Goal: Information Seeking & Learning: Learn about a topic

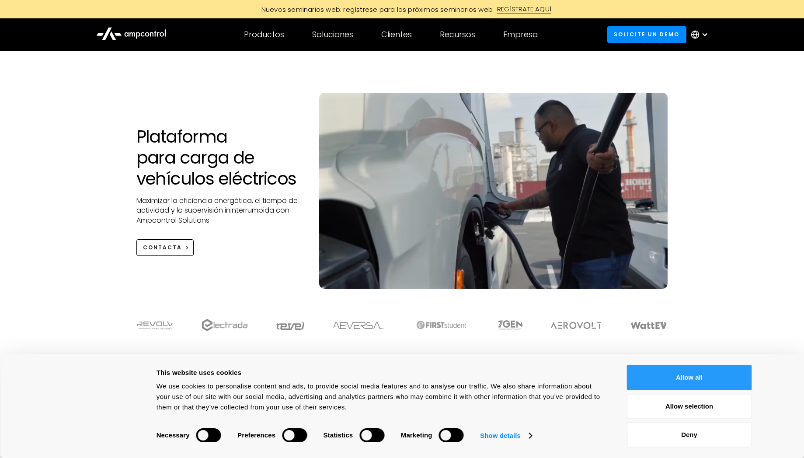
click at [660, 383] on button "Allow all" at bounding box center [689, 377] width 125 height 25
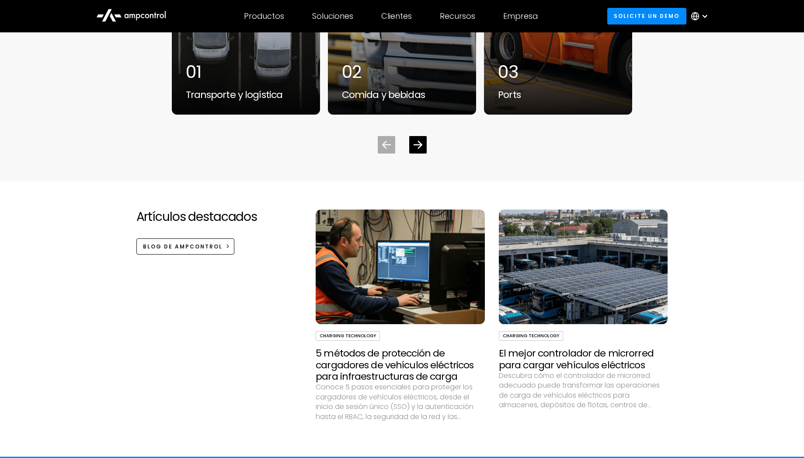
scroll to position [2625, 0]
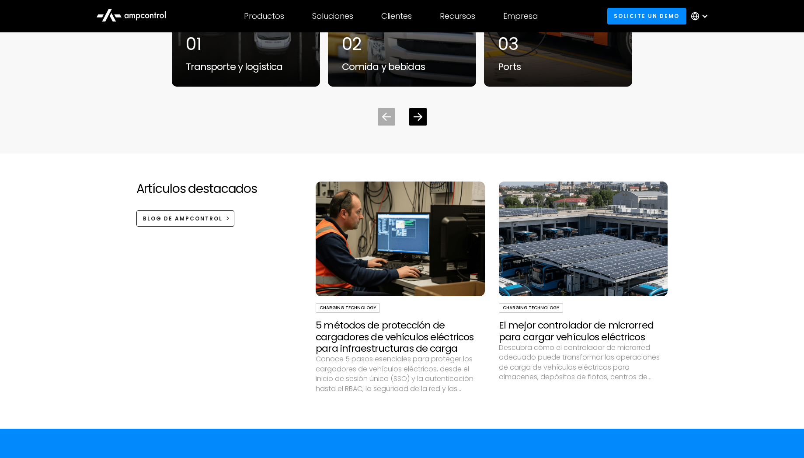
click at [352, 327] on h3 "5 métodos de protección de cargadores de vehículos eléctricos para infraestruct…" at bounding box center [400, 337] width 169 height 35
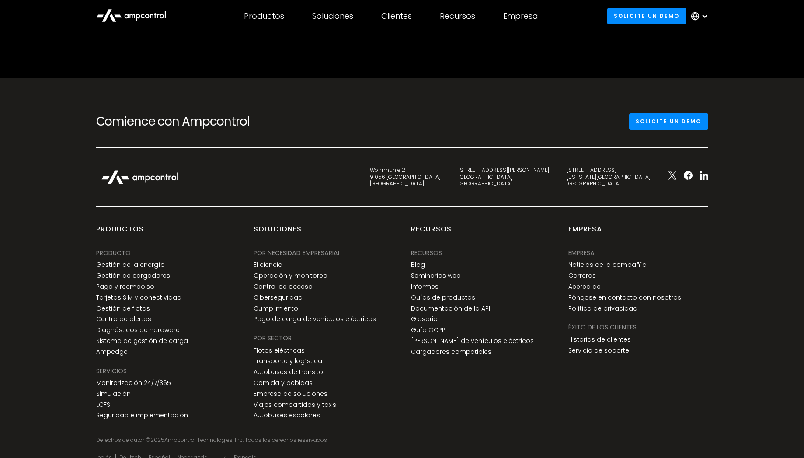
scroll to position [2862, 0]
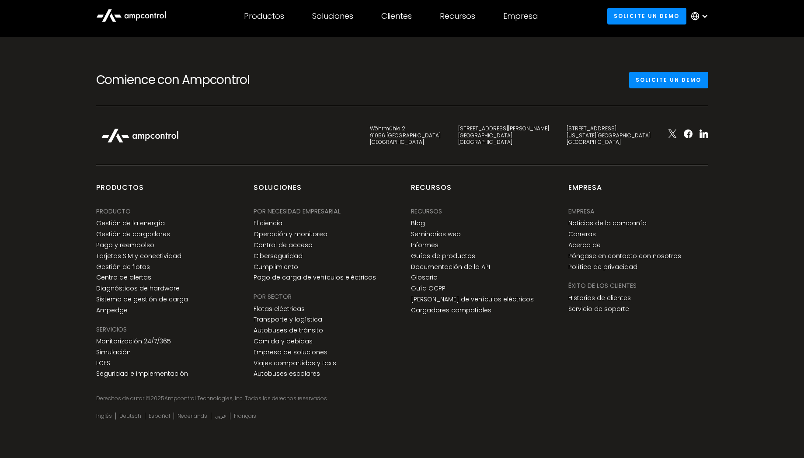
click at [549, 130] on div "C. de Eloy Gonzalo 27 28010 Madrid Spain" at bounding box center [503, 135] width 91 height 21
drag, startPoint x: 589, startPoint y: 128, endPoint x: 531, endPoint y: 129, distance: 57.8
click at [531, 129] on div "C. de Eloy Gonzalo 27 28010 Madrid Spain" at bounding box center [504, 135] width 108 height 21
copy div "[STREET_ADDRESS][PERSON_NAME]"
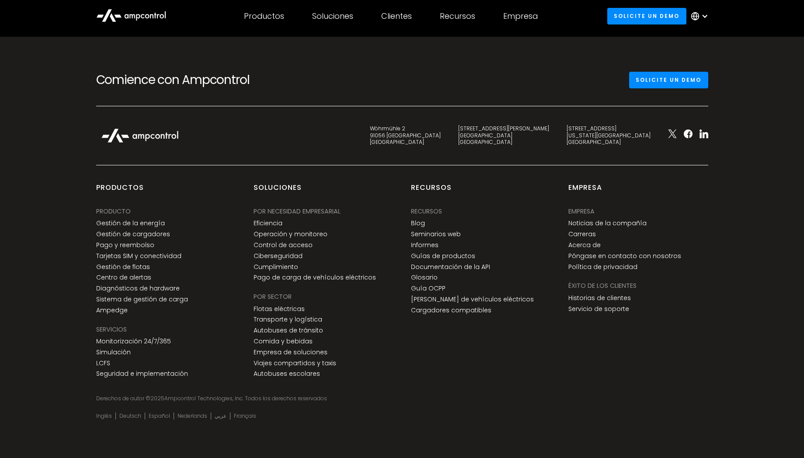
click at [565, 159] on div "Wöhrmühle 2 91056 Erlangen Germany C. de Eloy Gonzalo 27 28010 Madrid Spain 345…" at bounding box center [402, 144] width 630 height 41
drag, startPoint x: 532, startPoint y: 131, endPoint x: 587, endPoint y: 126, distance: 55.8
click at [558, 126] on div "C. de Eloy Gonzalo 27 28010 Madrid Spain" at bounding box center [504, 135] width 108 height 21
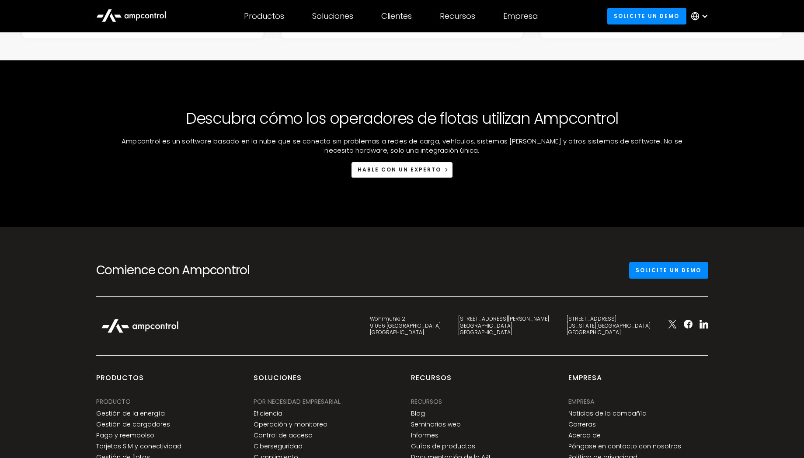
click at [361, 338] on div at bounding box center [224, 326] width 274 height 24
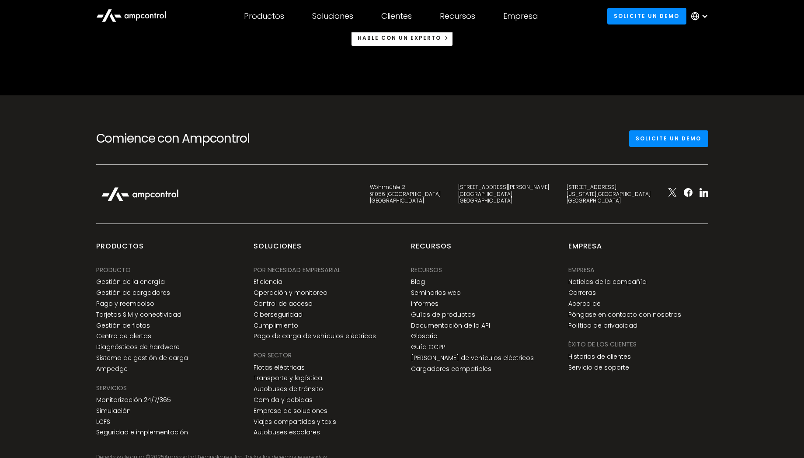
scroll to position [2810, 0]
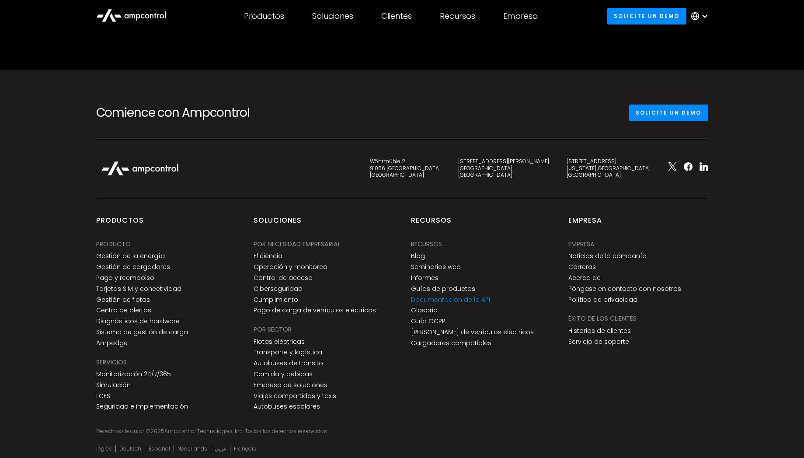
click at [470, 304] on link "Documentación de la API" at bounding box center [450, 299] width 79 height 7
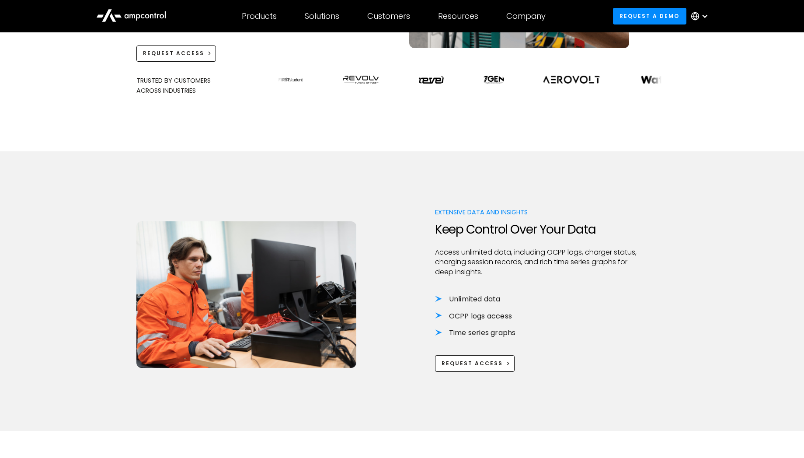
scroll to position [472, 0]
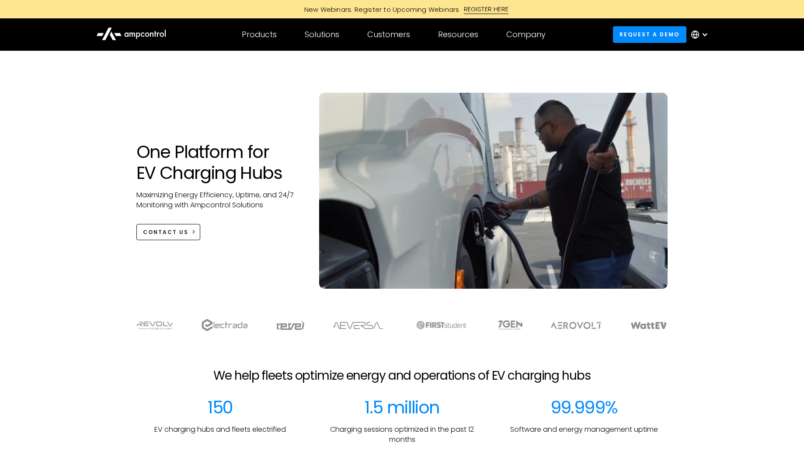
click at [155, 33] on icon at bounding box center [131, 33] width 70 height 21
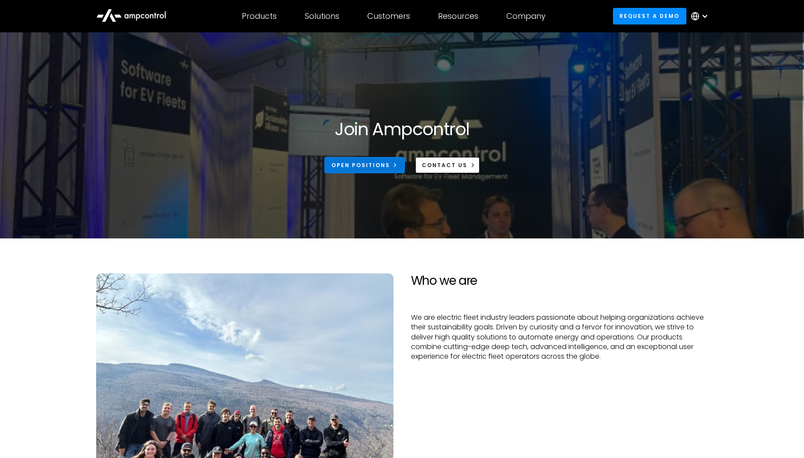
click at [368, 169] on link "Open Positions" at bounding box center [365, 165] width 80 height 16
